Goal: Find contact information: Find contact information

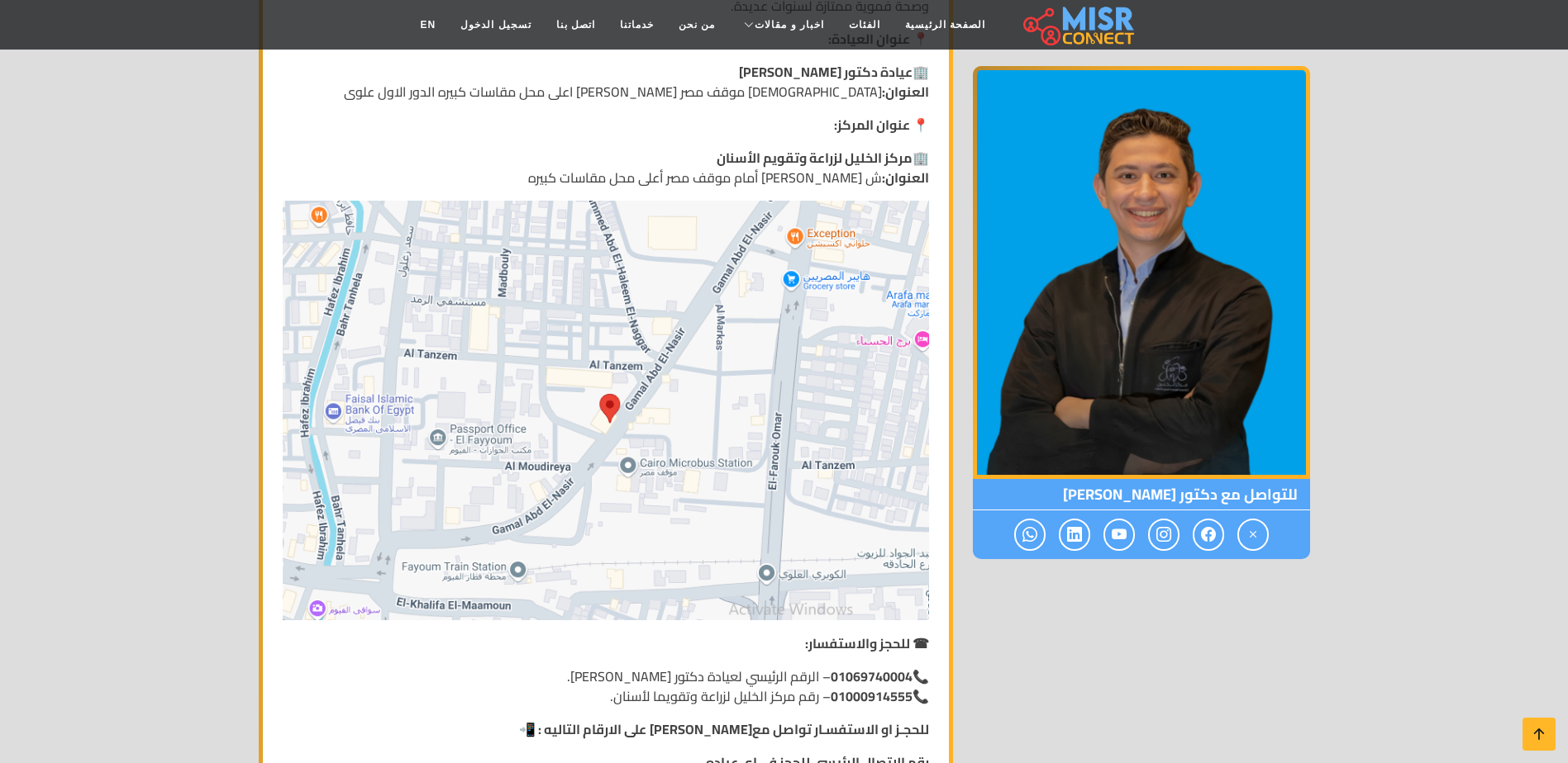
scroll to position [2809, 0]
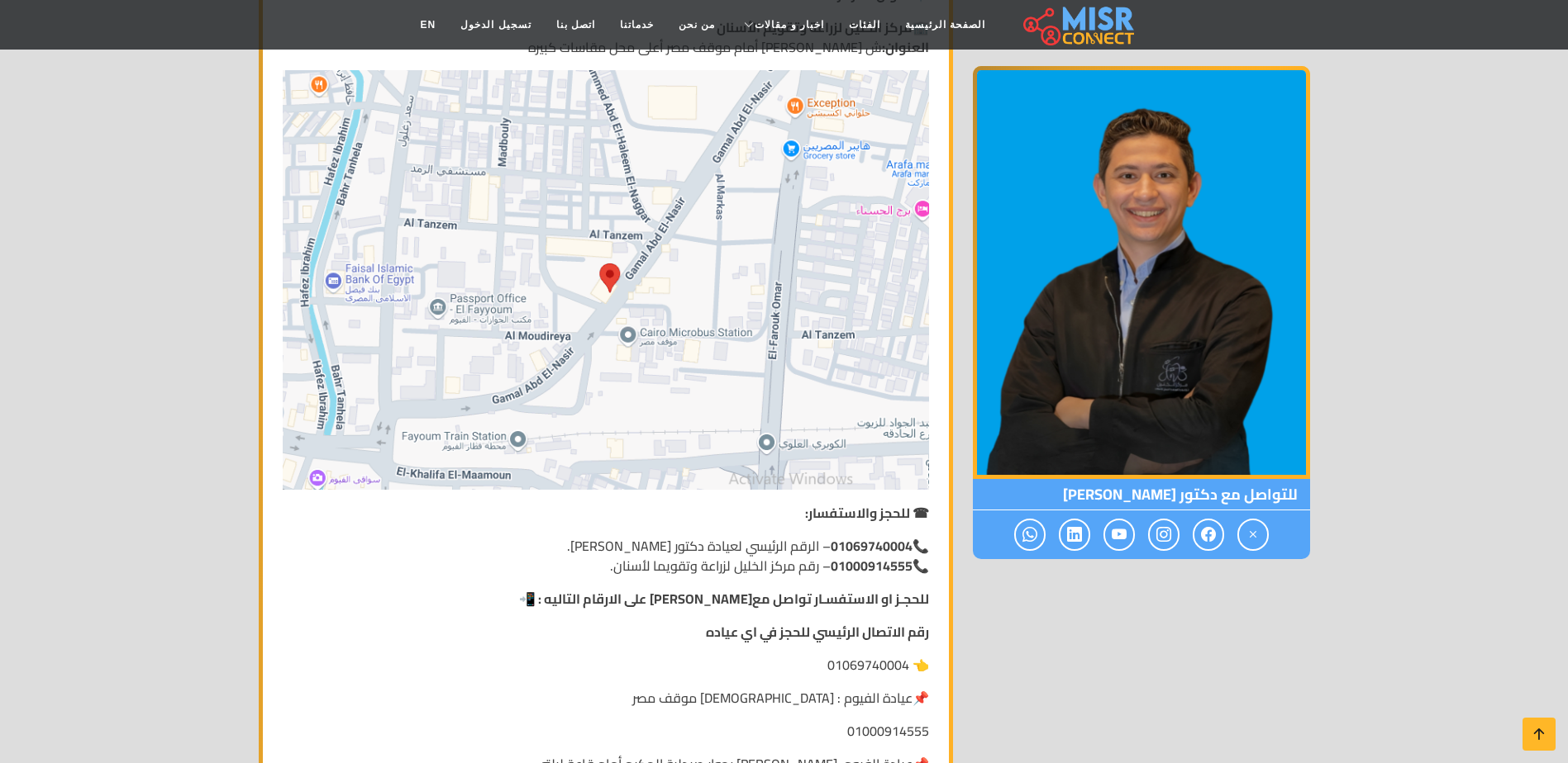
click at [961, 236] on div "الاسم: دكتور محمد مصطفى خليل رقم الهاتف: 01069740004 المنطقة: العنوان امام موقف…" at bounding box center [606, 142] width 715 height 5283
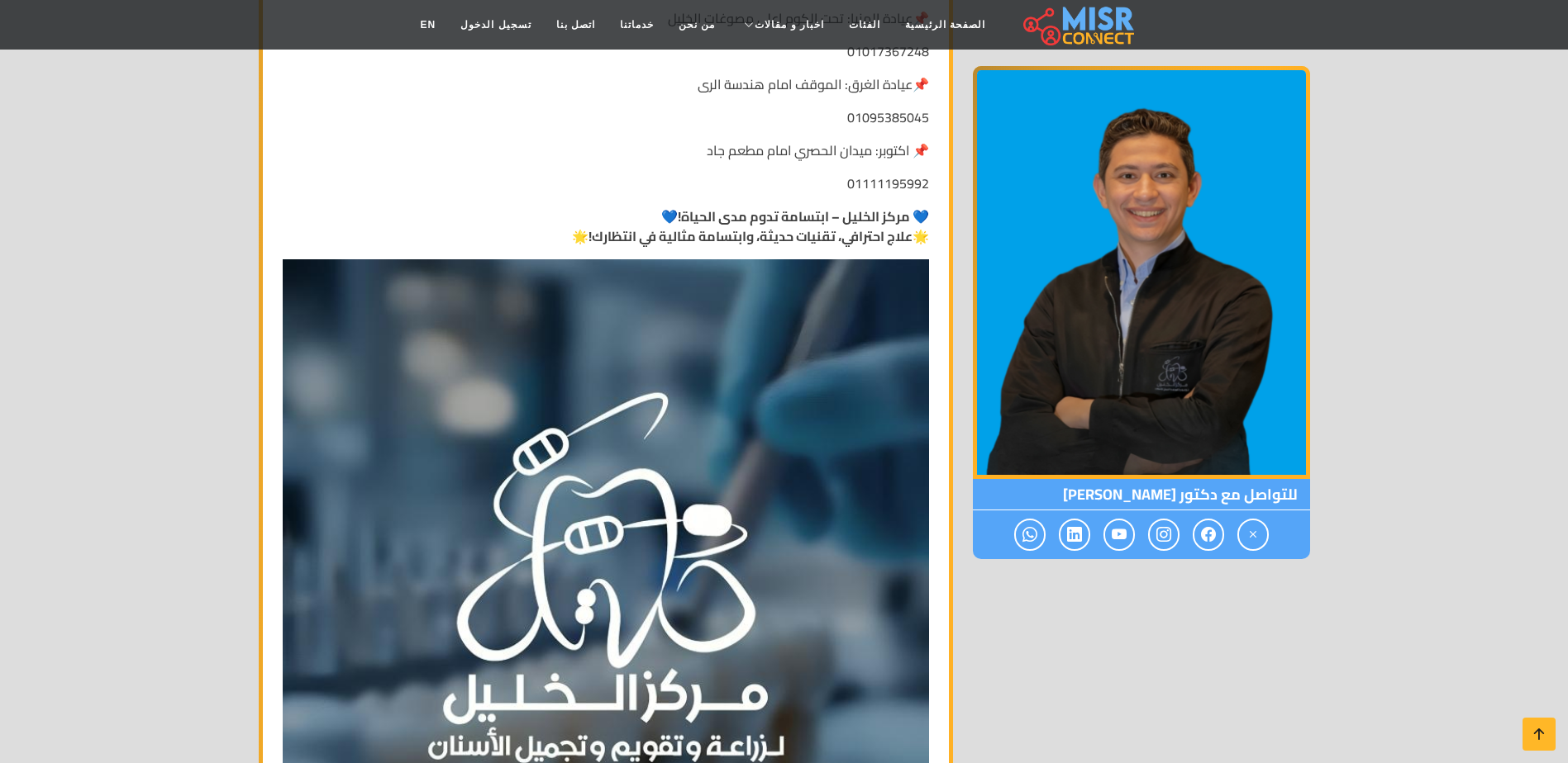
scroll to position [3718, 0]
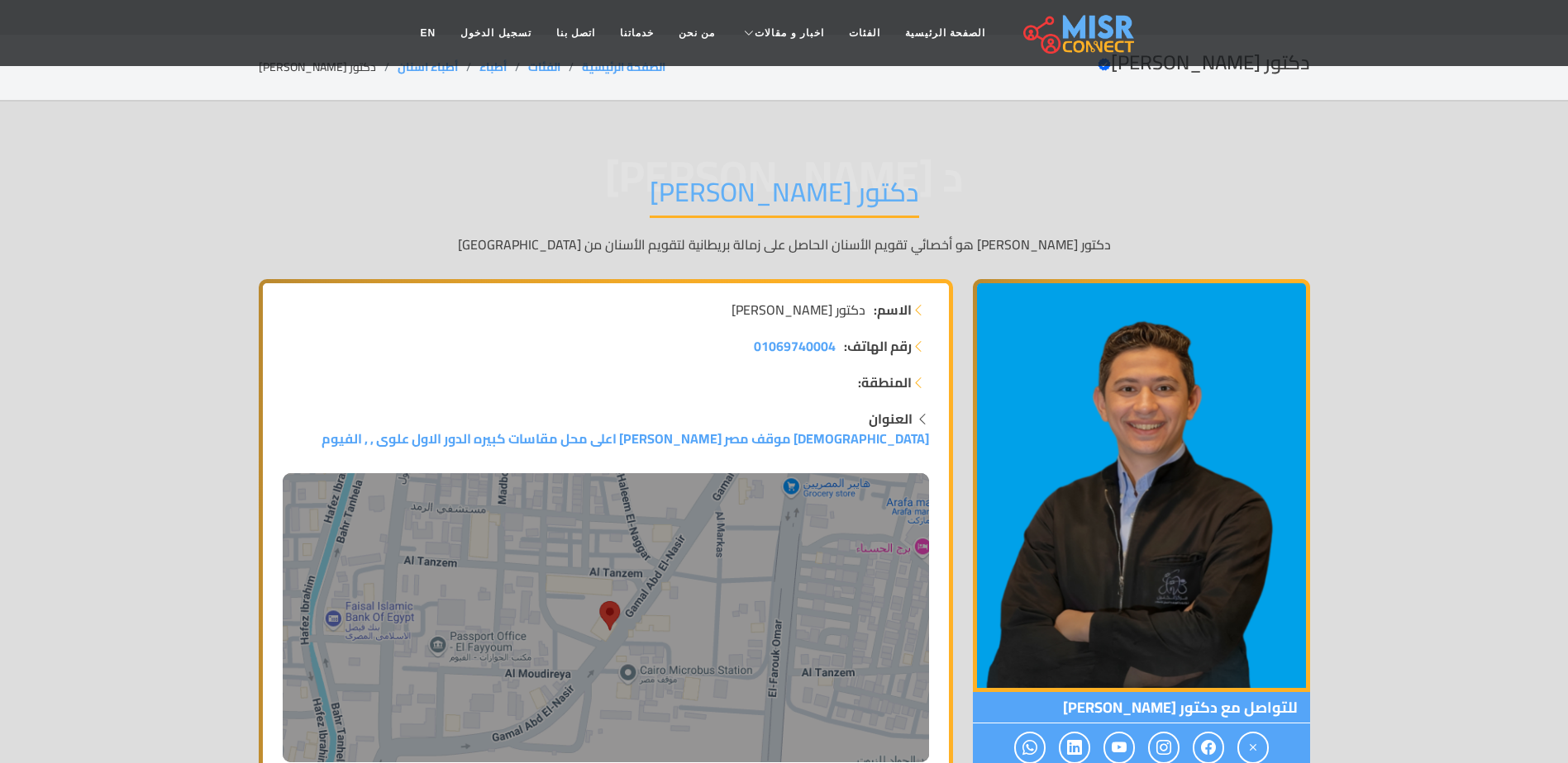
scroll to position [0, 0]
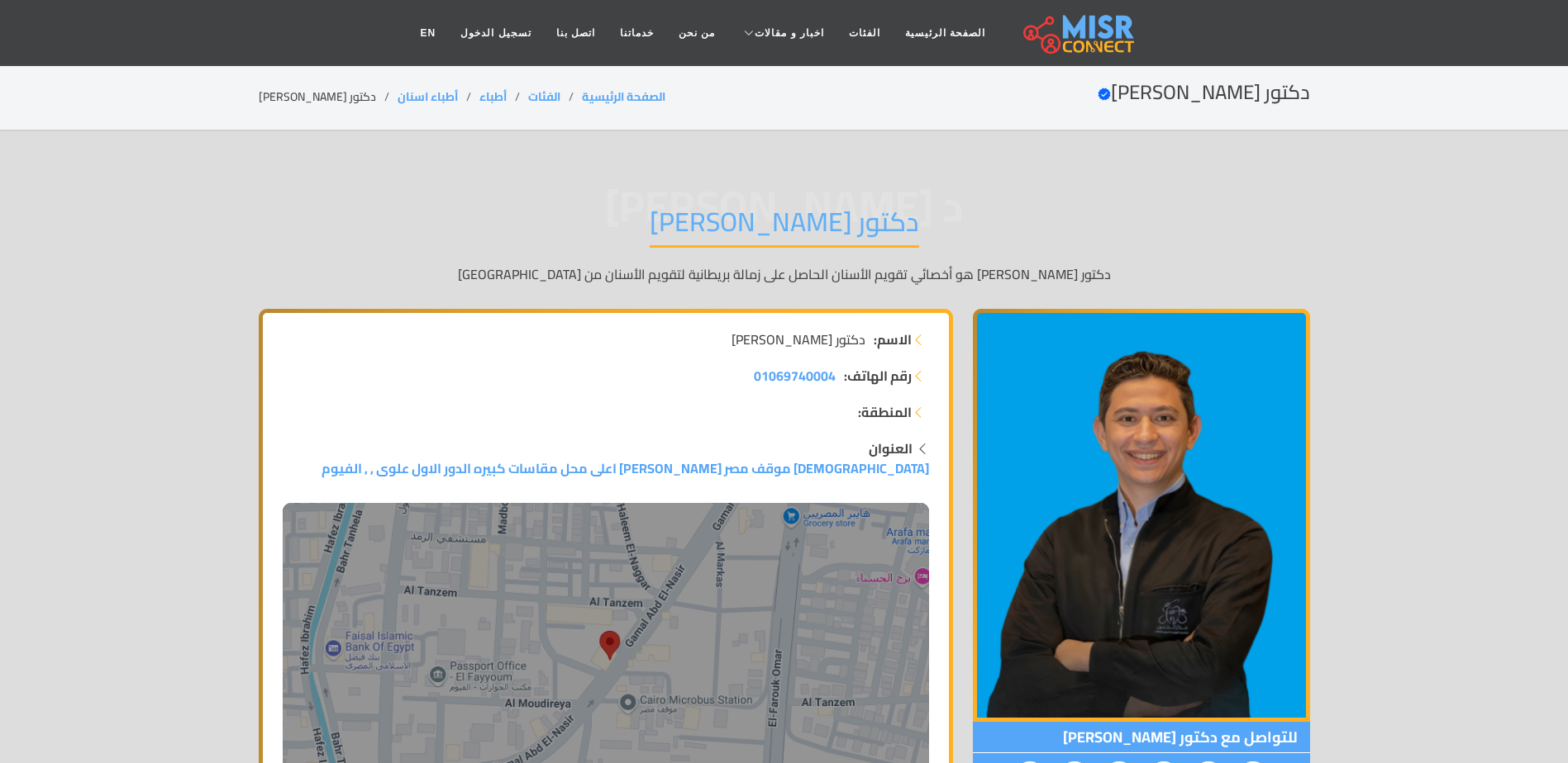
click at [832, 219] on h1 "دكتور [PERSON_NAME]" at bounding box center [784, 226] width 270 height 42
copy div "دكتور [PERSON_NAME]"
